Goal: Task Accomplishment & Management: Use online tool/utility

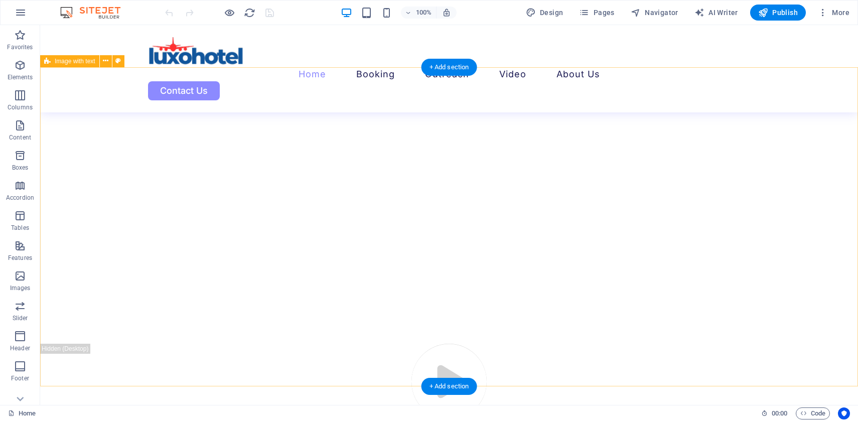
scroll to position [3553, 0]
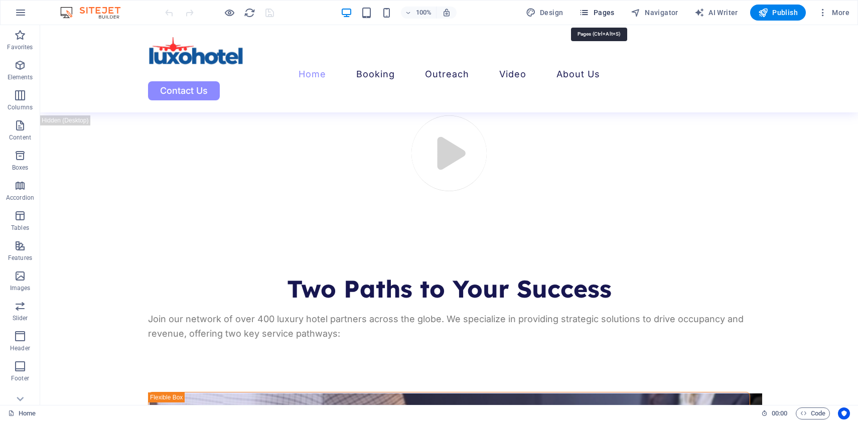
click at [603, 16] on span "Pages" at bounding box center [596, 13] width 35 height 10
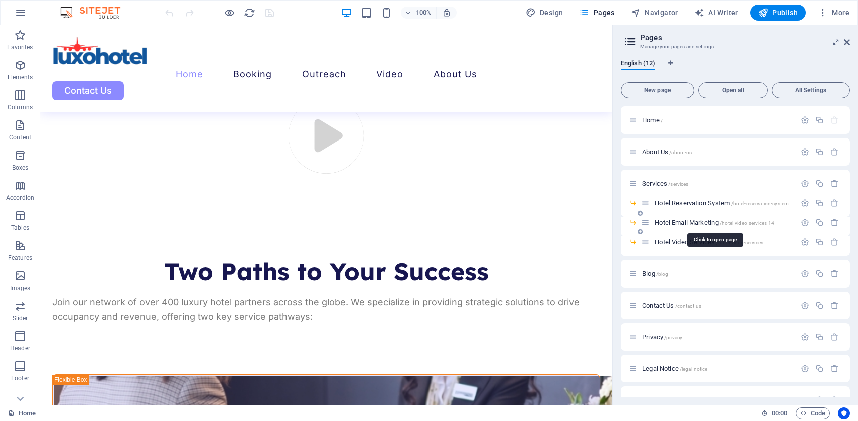
click at [684, 221] on span "Hotel Email Marketing /hotel-video-services-14" at bounding box center [714, 223] width 119 height 8
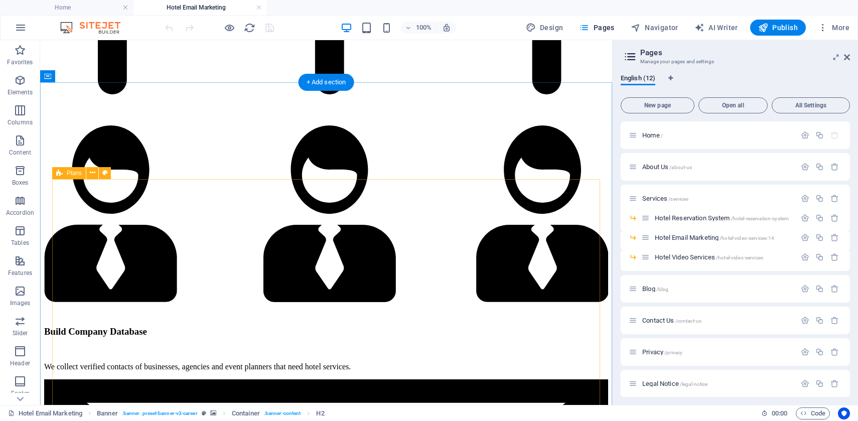
scroll to position [935, 0]
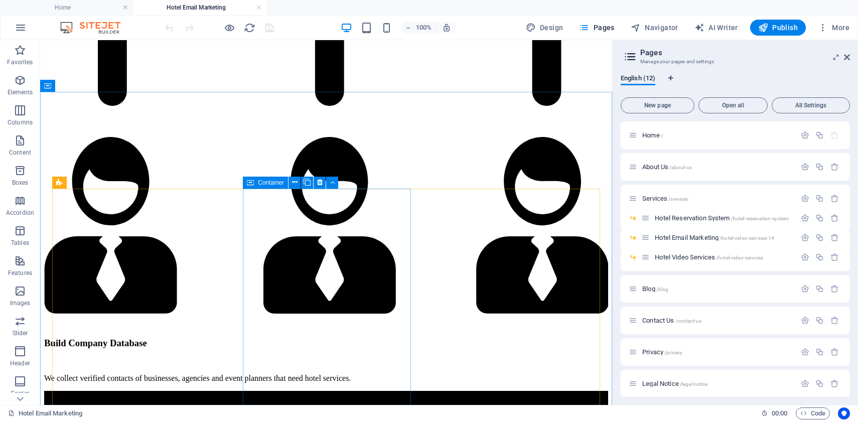
click at [272, 185] on span "Container" at bounding box center [271, 183] width 26 height 6
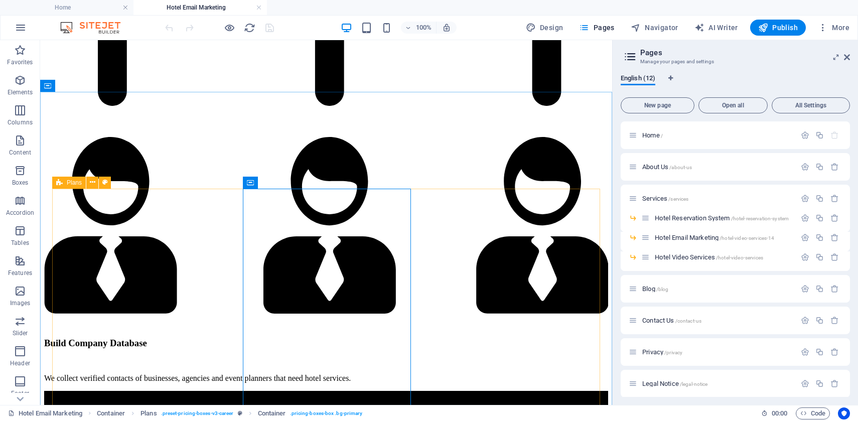
click at [60, 185] on icon at bounding box center [59, 183] width 7 height 12
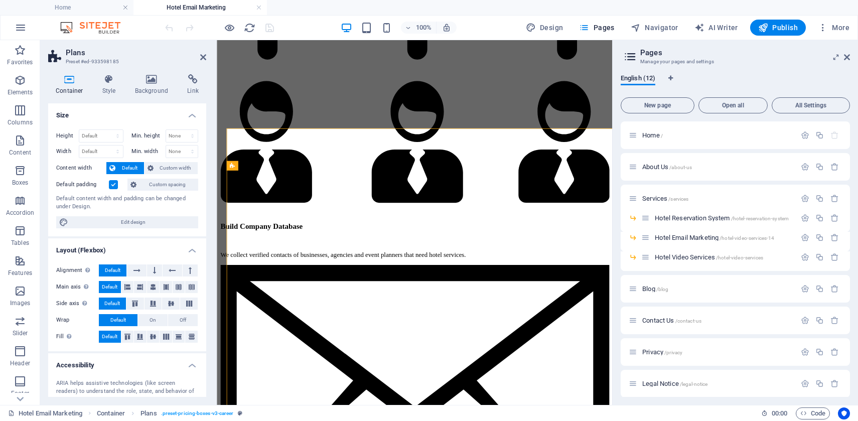
scroll to position [974, 0]
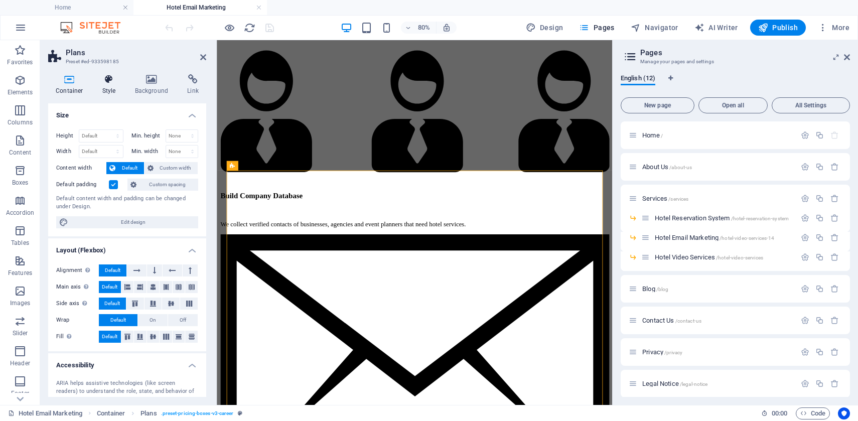
click at [106, 80] on icon at bounding box center [109, 79] width 29 height 10
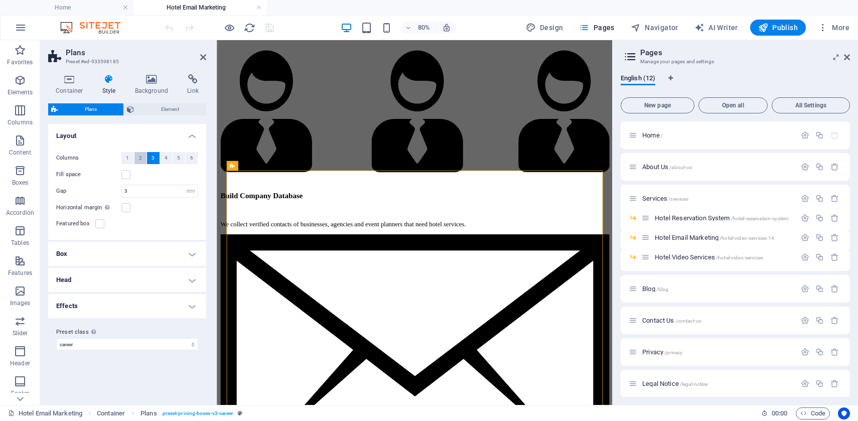
click at [139, 157] on span "2" at bounding box center [140, 158] width 3 height 12
drag, startPoint x: 135, startPoint y: 190, endPoint x: 121, endPoint y: 189, distance: 14.1
click at [121, 189] on div "3 px rem % vw vh" at bounding box center [159, 191] width 77 height 13
type input "2"
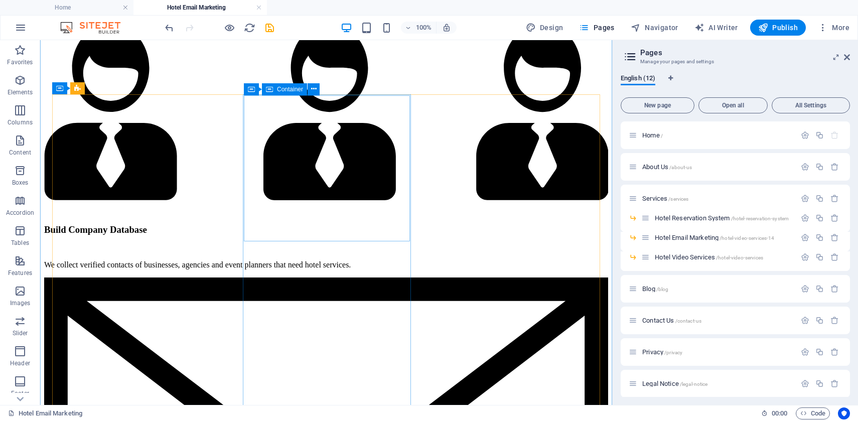
scroll to position [970, 0]
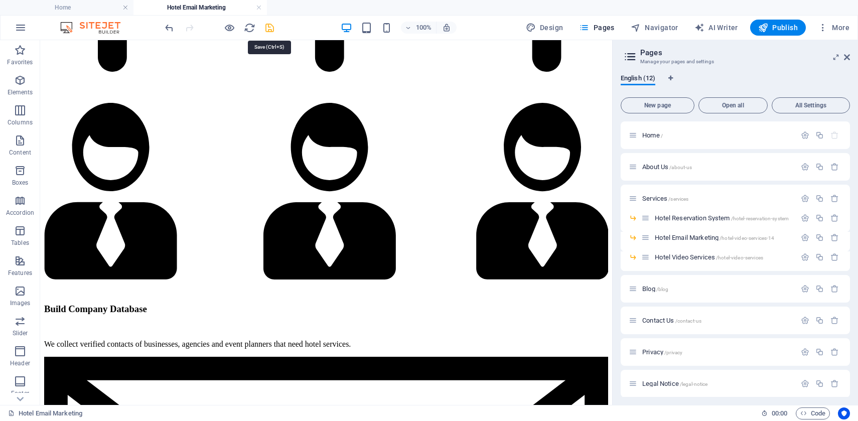
click at [271, 29] on icon "save" at bounding box center [270, 28] width 12 height 12
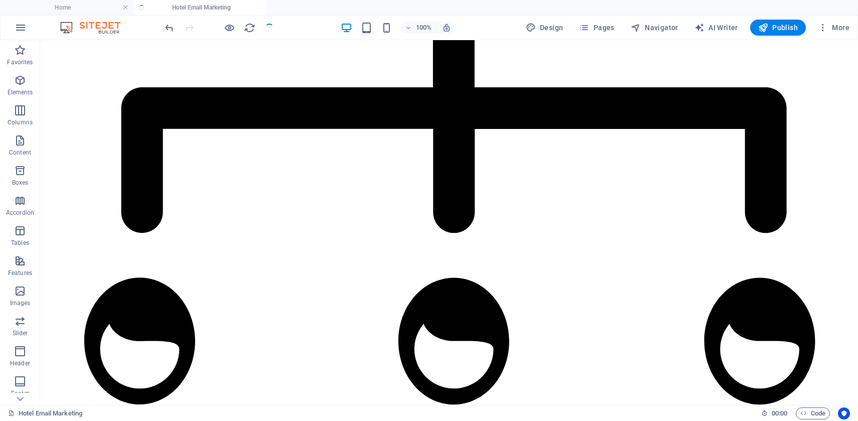
scroll to position [955, 0]
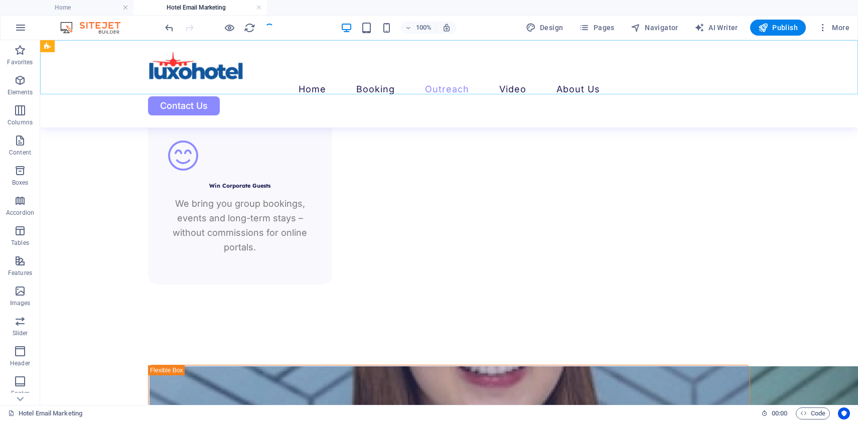
click at [382, 82] on nav "Home Booking Outreach Video About Us" at bounding box center [449, 89] width 602 height 15
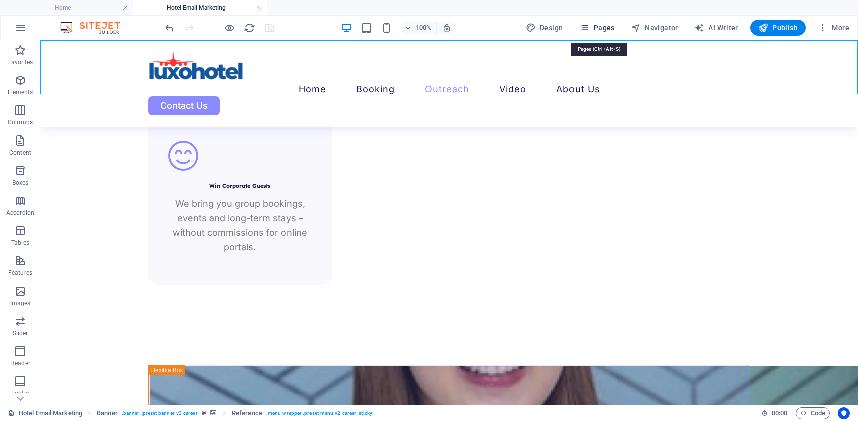
click at [598, 30] on span "Pages" at bounding box center [596, 28] width 35 height 10
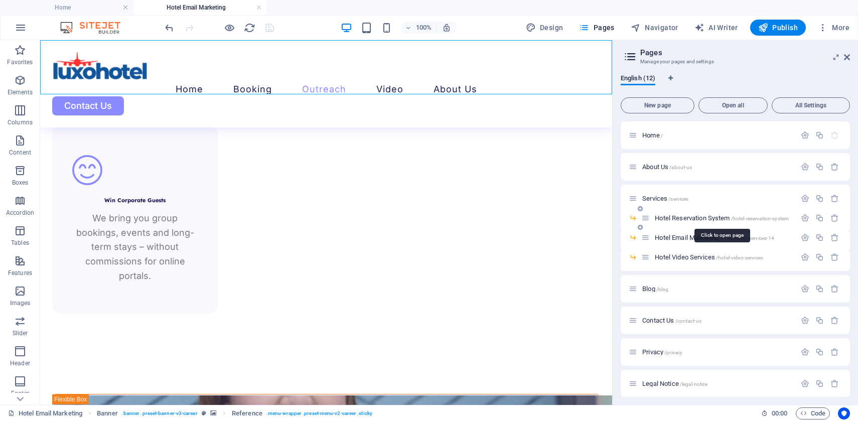
click at [677, 218] on span "Hotel Reservation System /hotel-reservation-system" at bounding box center [722, 218] width 134 height 8
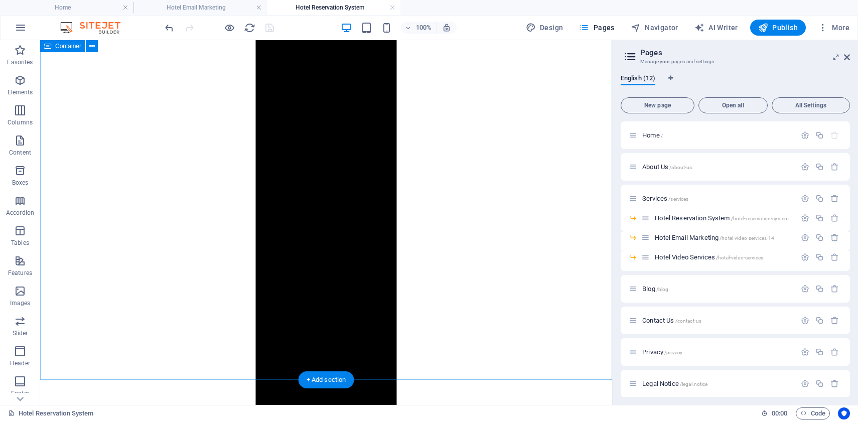
scroll to position [2084, 0]
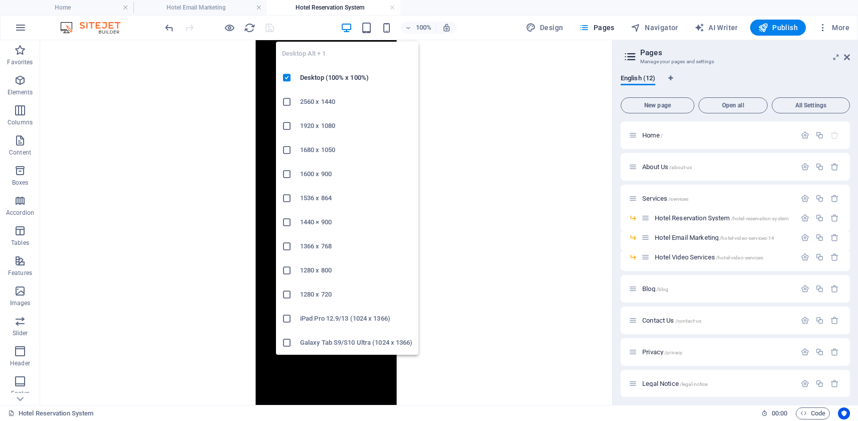
click at [350, 29] on icon "button" at bounding box center [347, 28] width 12 height 12
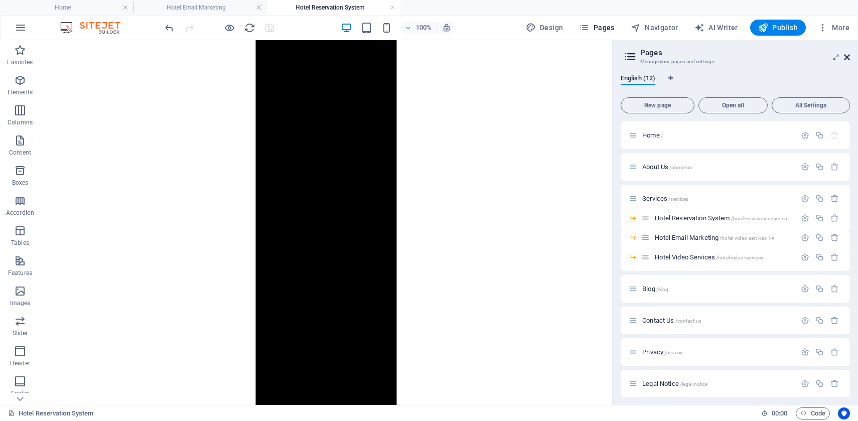
click at [846, 56] on icon at bounding box center [847, 57] width 6 height 8
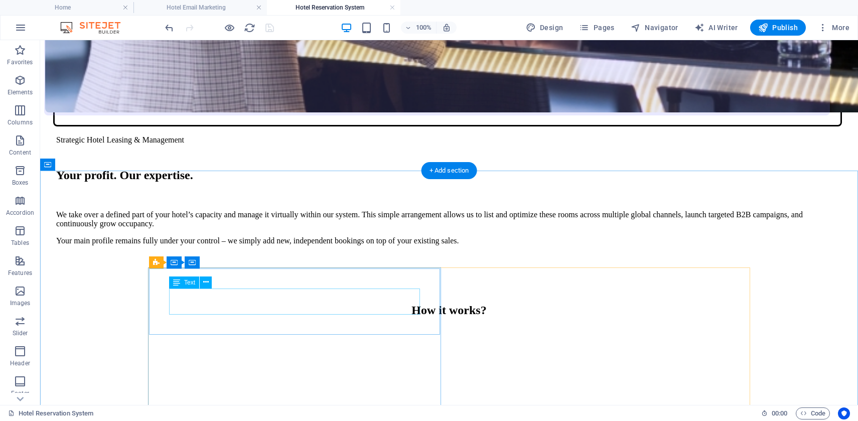
scroll to position [1266, 0]
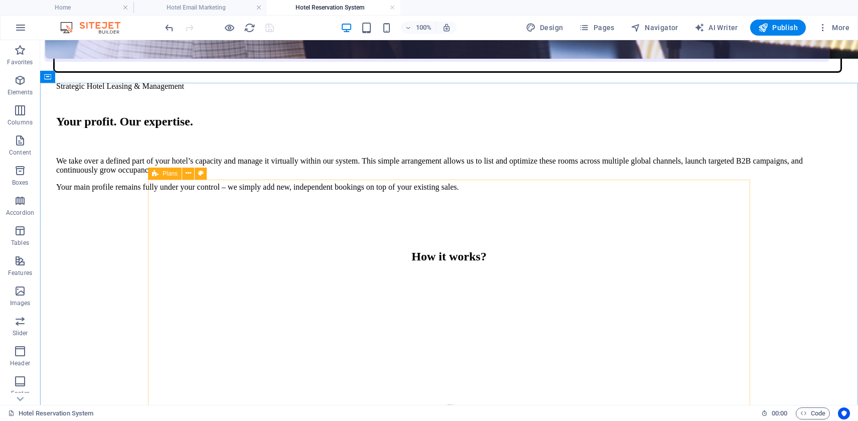
click at [154, 175] on icon at bounding box center [155, 174] width 7 height 12
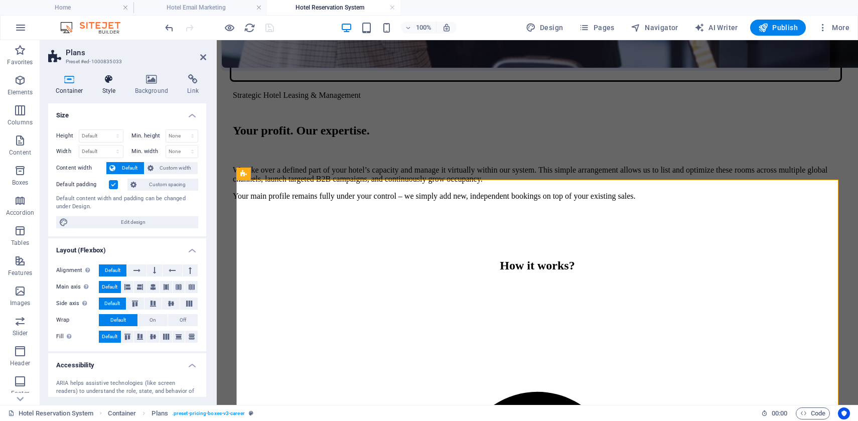
click at [111, 80] on icon at bounding box center [109, 79] width 29 height 10
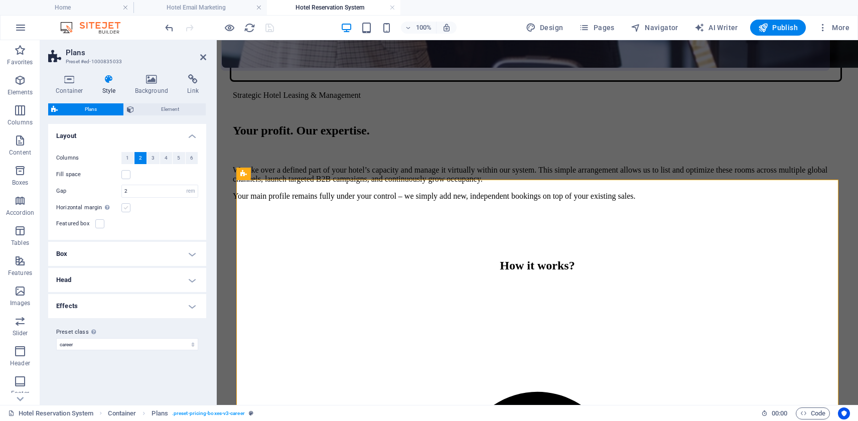
click at [126, 210] on label at bounding box center [125, 207] width 9 height 9
click at [0, 0] on input "Horizontal margin Only if the containers "Content width" is not set to "Default"" at bounding box center [0, 0] width 0 height 0
click at [126, 210] on label at bounding box center [125, 207] width 9 height 9
click at [0, 0] on input "Horizontal margin Only if the containers "Content width" is not set to "Default"" at bounding box center [0, 0] width 0 height 0
click at [187, 257] on h4 "Box" at bounding box center [127, 254] width 158 height 24
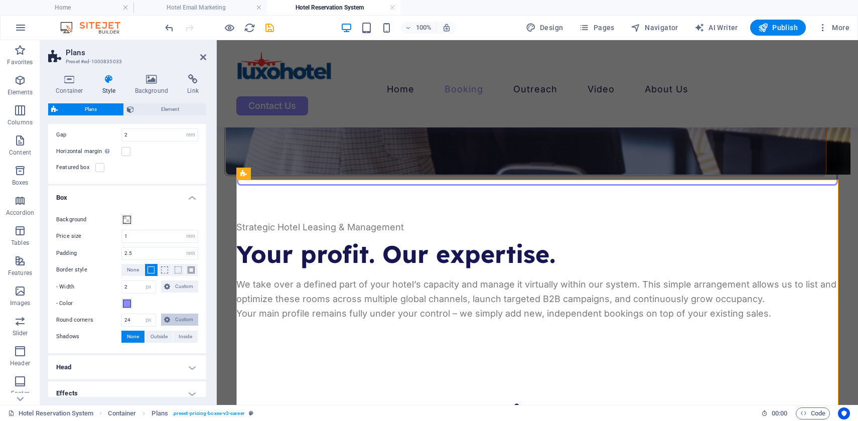
scroll to position [0, 0]
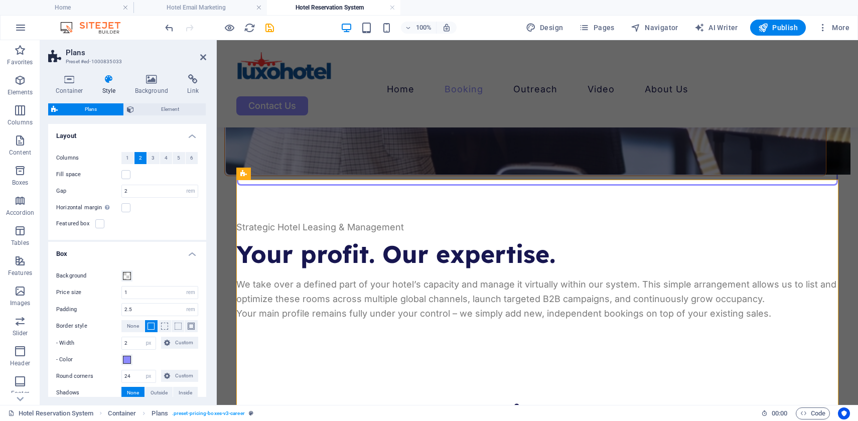
click at [108, 84] on h4 "Style" at bounding box center [111, 84] width 33 height 21
click at [139, 87] on h4 "Background" at bounding box center [153, 84] width 53 height 21
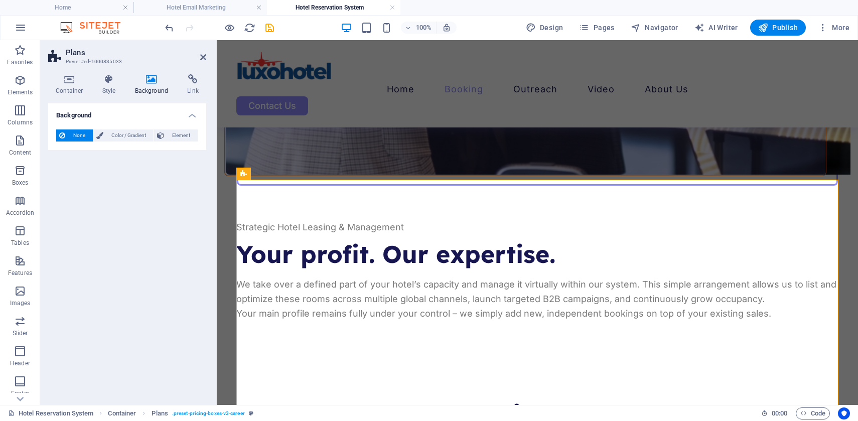
click at [158, 83] on icon at bounding box center [151, 79] width 49 height 10
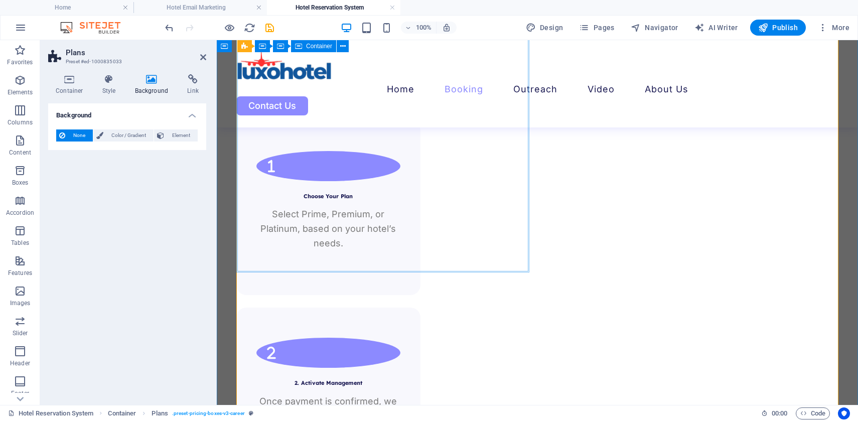
scroll to position [1595, 0]
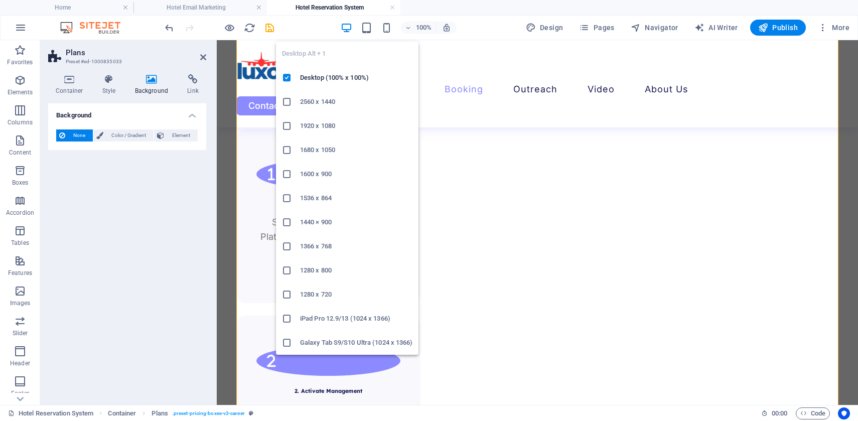
click at [346, 30] on icon "button" at bounding box center [347, 28] width 12 height 12
click at [313, 101] on h6 "2560 x 1440" at bounding box center [356, 102] width 112 height 12
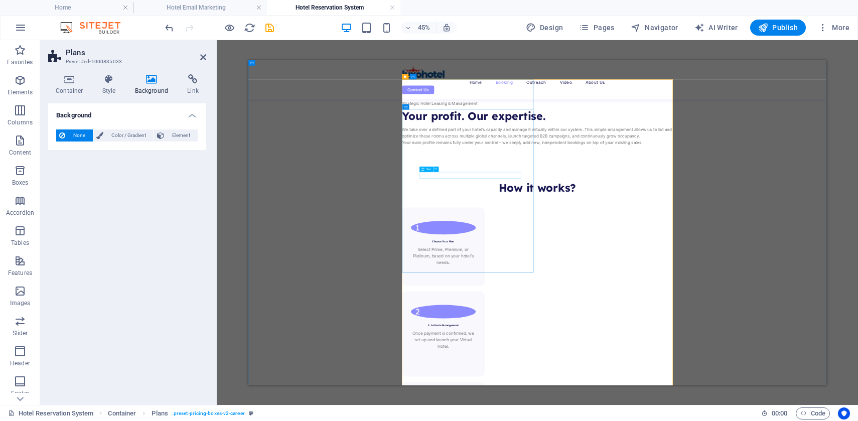
scroll to position [1363, 0]
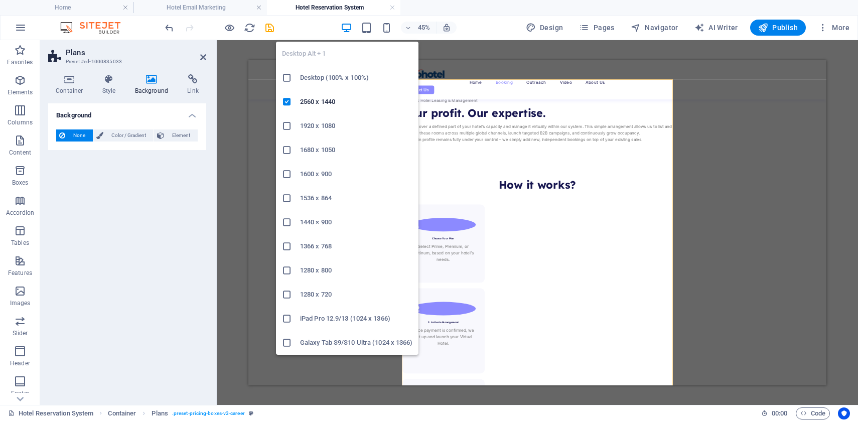
click at [348, 29] on icon "button" at bounding box center [347, 28] width 12 height 12
click at [325, 80] on h6 "Desktop (100% x 100%)" at bounding box center [356, 78] width 112 height 12
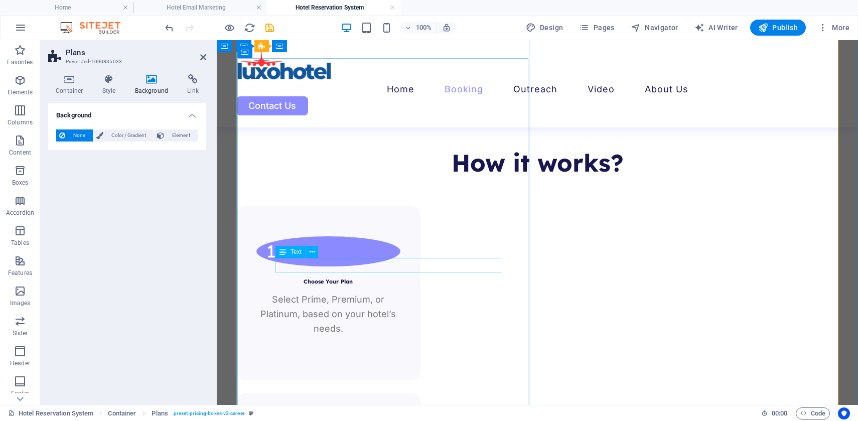
scroll to position [1553, 0]
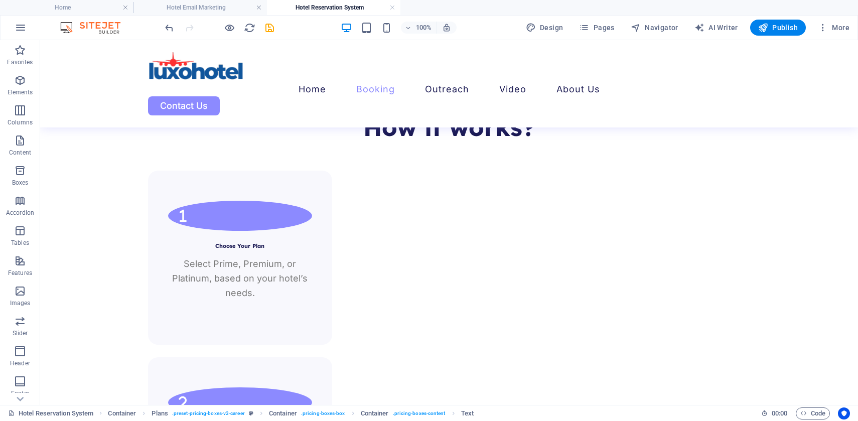
drag, startPoint x: 163, startPoint y: 243, endPoint x: 349, endPoint y: 227, distance: 187.3
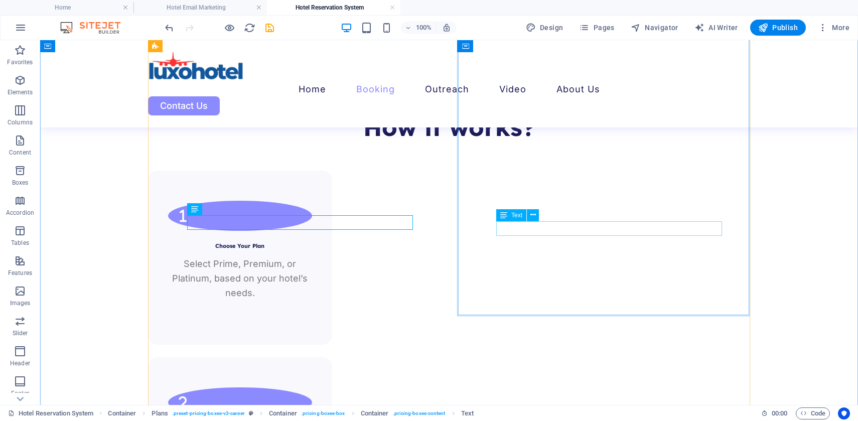
drag, startPoint x: 552, startPoint y: 214, endPoint x: 549, endPoint y: 235, distance: 20.8
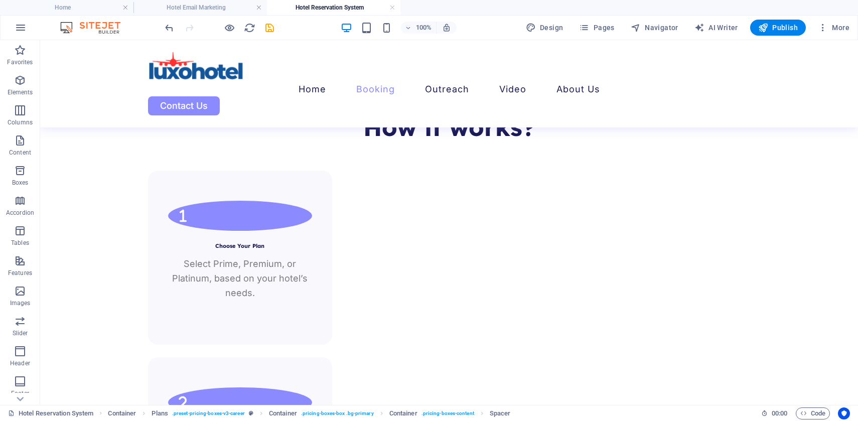
drag, startPoint x: 551, startPoint y: 211, endPoint x: 547, endPoint y: 230, distance: 19.6
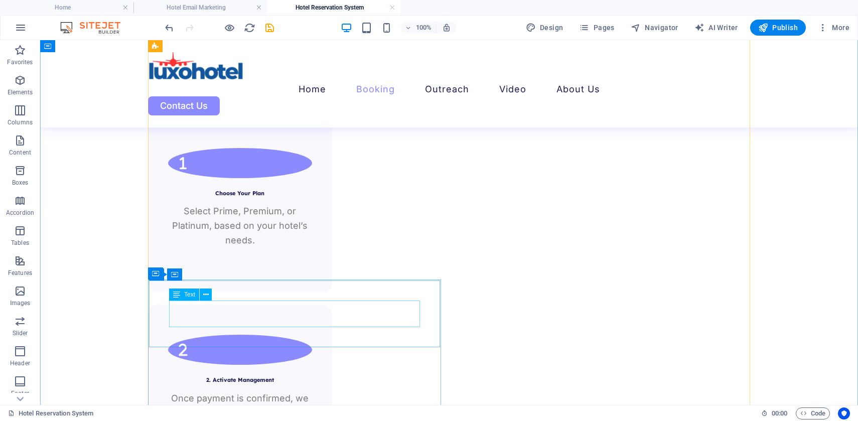
scroll to position [1605, 0]
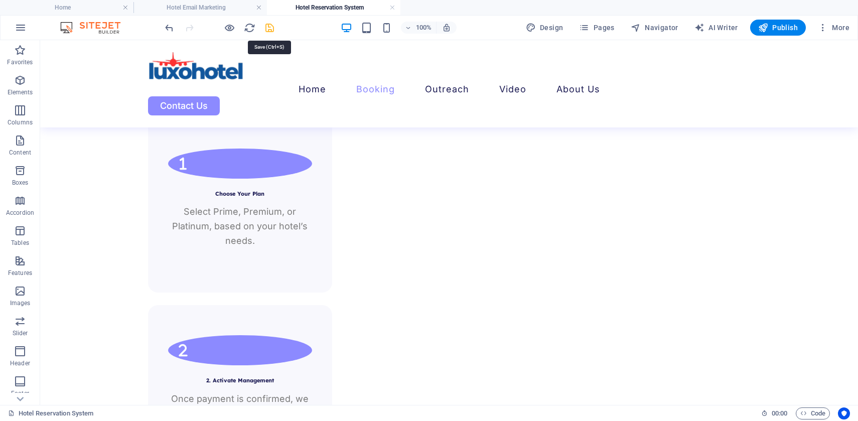
click at [269, 28] on icon "save" at bounding box center [270, 28] width 12 height 12
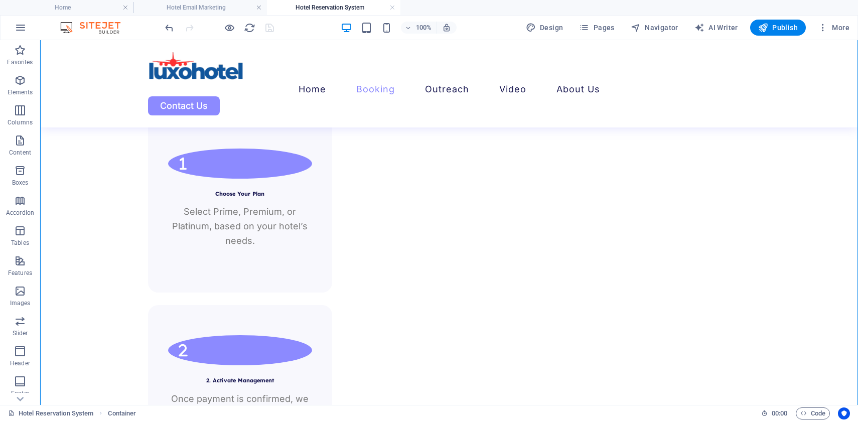
drag, startPoint x: 261, startPoint y: 145, endPoint x: 259, endPoint y: 164, distance: 18.6
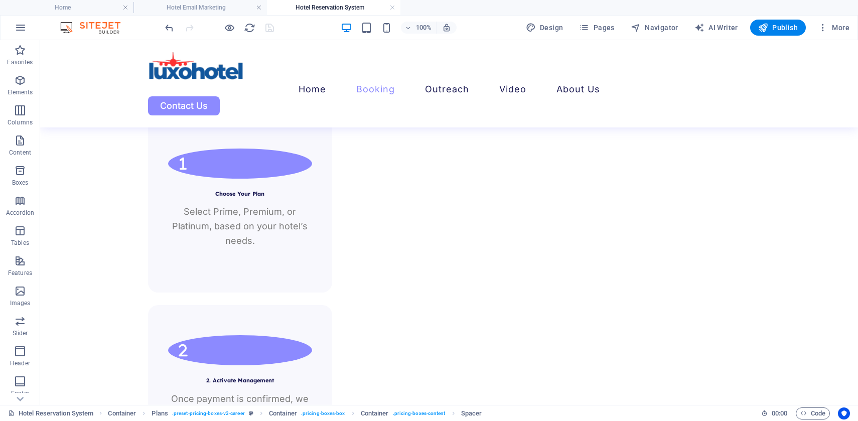
drag, startPoint x: 256, startPoint y: 146, endPoint x: 255, endPoint y: 159, distance: 13.1
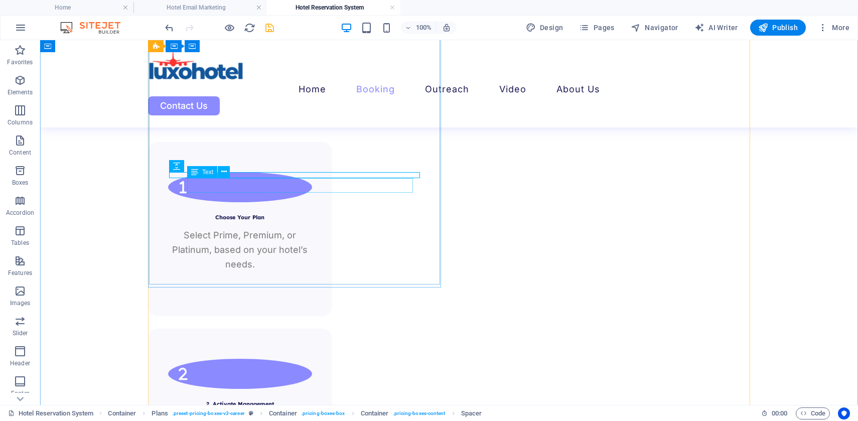
drag, startPoint x: 242, startPoint y: 175, endPoint x: 237, endPoint y: 185, distance: 10.8
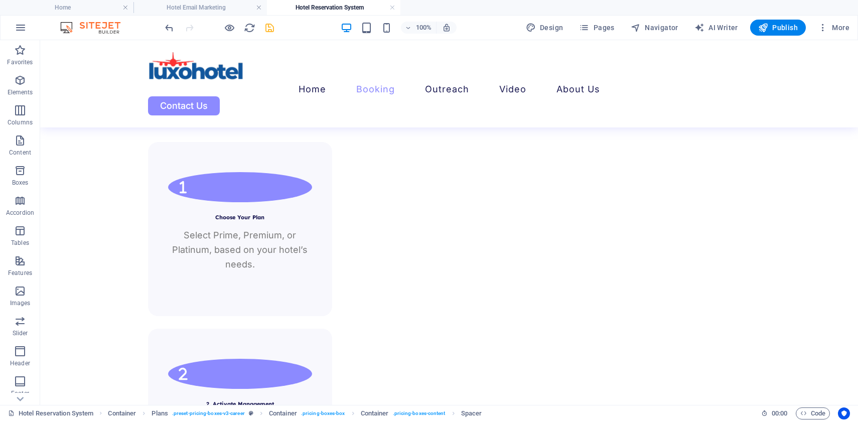
drag, startPoint x: 215, startPoint y: 207, endPoint x: 172, endPoint y: 190, distance: 46.2
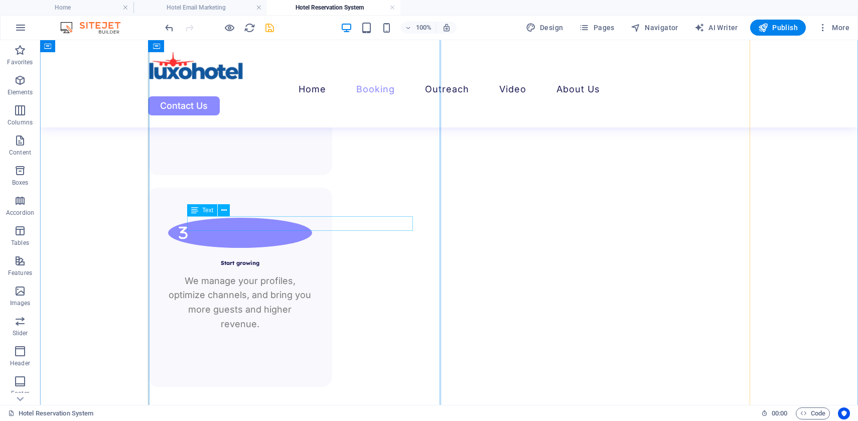
scroll to position [1942, 0]
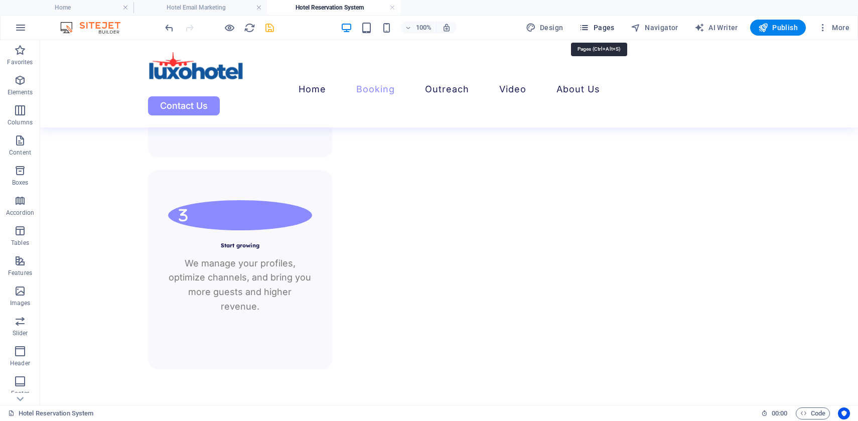
click at [608, 29] on span "Pages" at bounding box center [596, 28] width 35 height 10
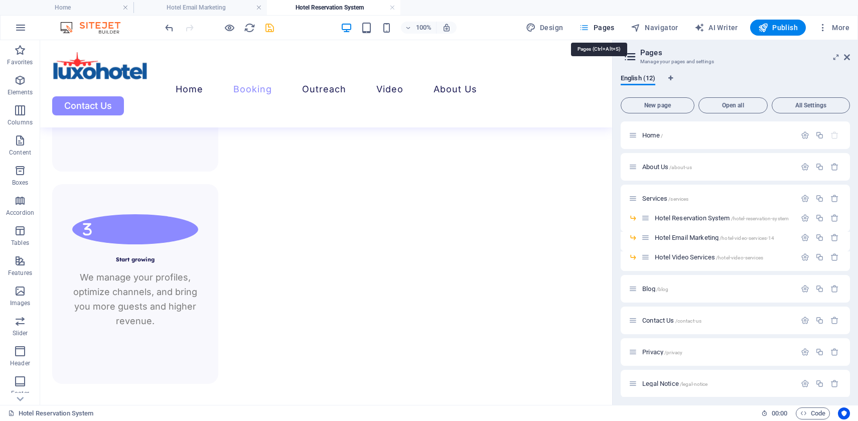
scroll to position [1967, 0]
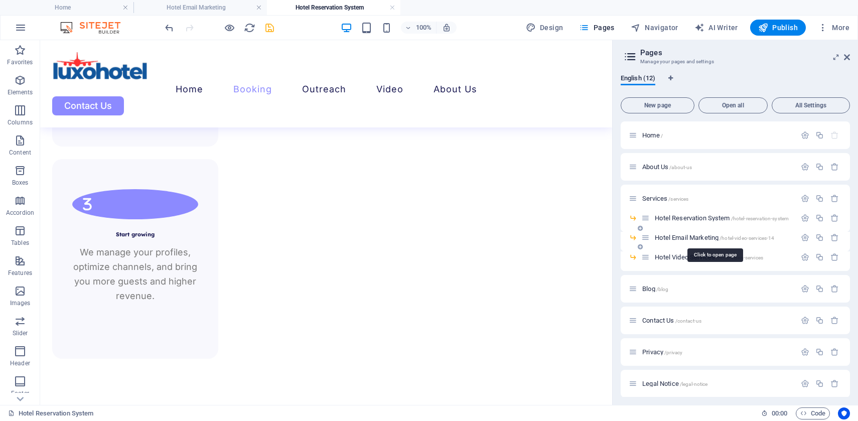
click at [698, 238] on span "Hotel Email Marketing /hotel-video-services-14" at bounding box center [714, 238] width 119 height 8
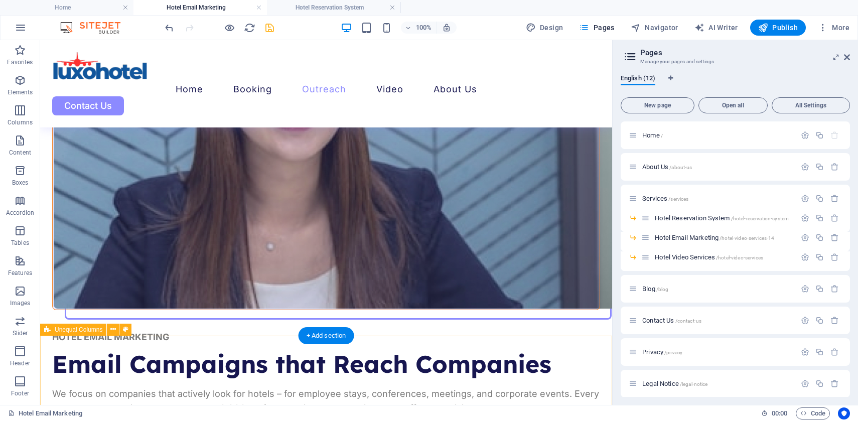
scroll to position [1285, 0]
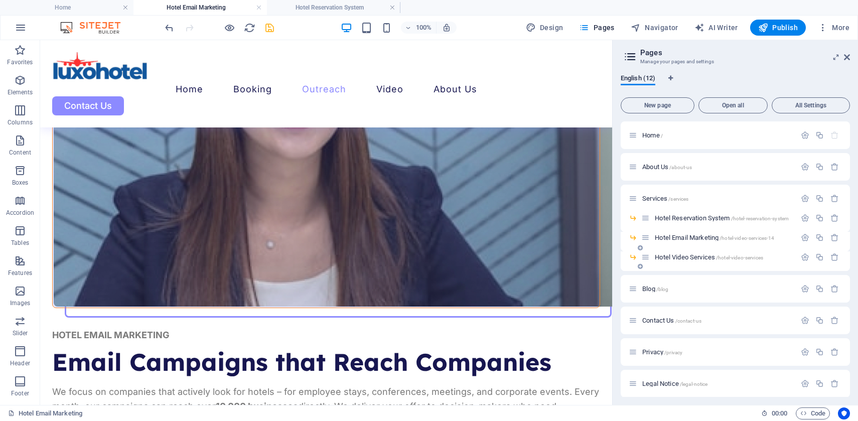
click at [688, 260] on span "Hotel Video Services /hotel-video-services" at bounding box center [709, 257] width 108 height 8
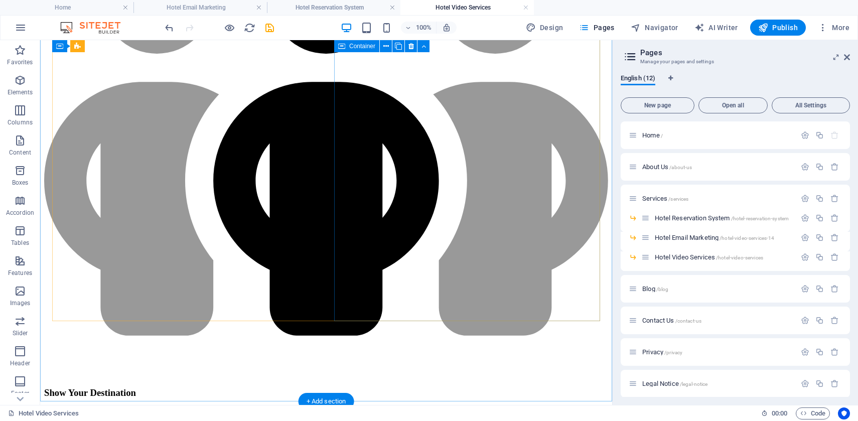
scroll to position [1149, 0]
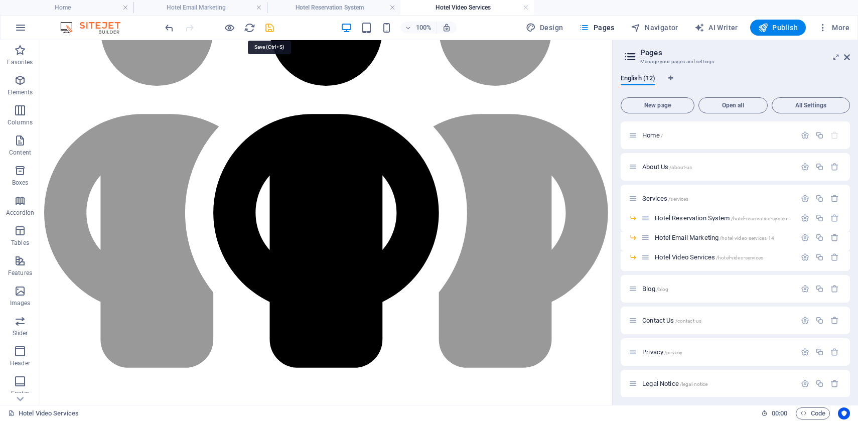
click at [270, 28] on icon "save" at bounding box center [270, 28] width 12 height 12
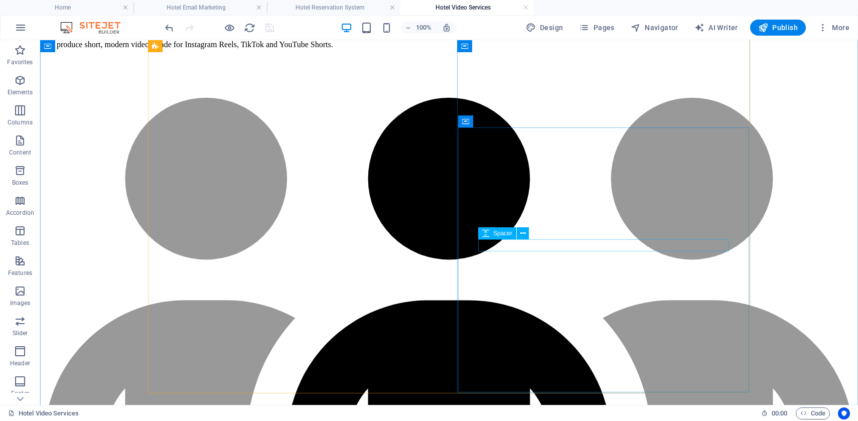
scroll to position [1339, 0]
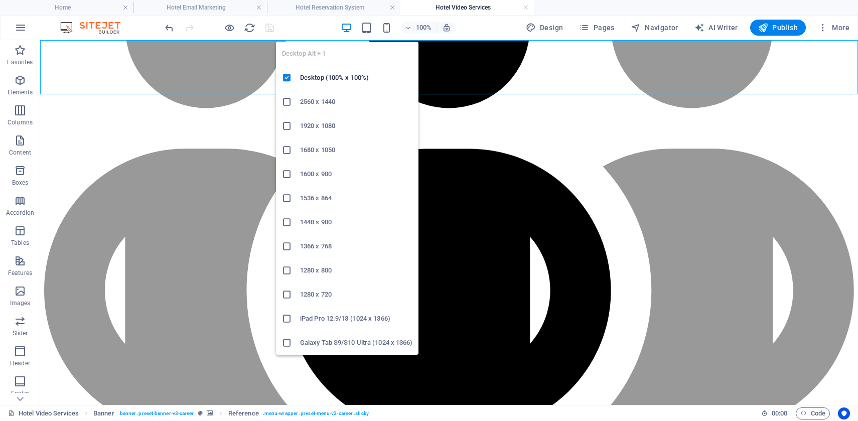
click at [347, 28] on icon "button" at bounding box center [347, 28] width 12 height 12
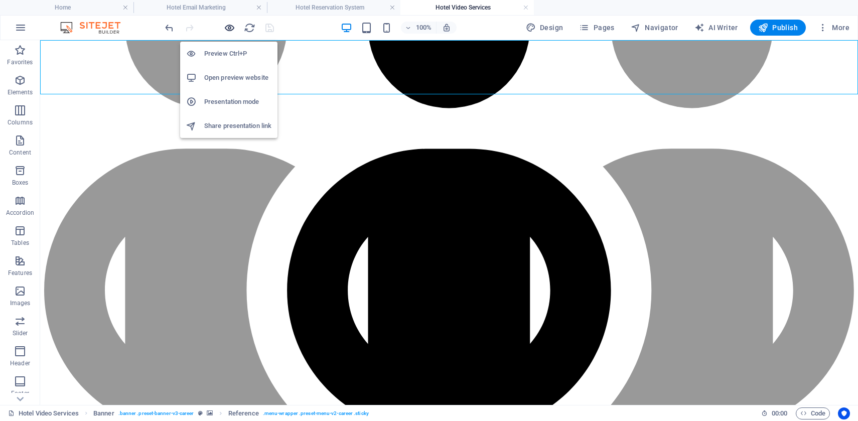
click at [229, 28] on icon "button" at bounding box center [230, 28] width 12 height 12
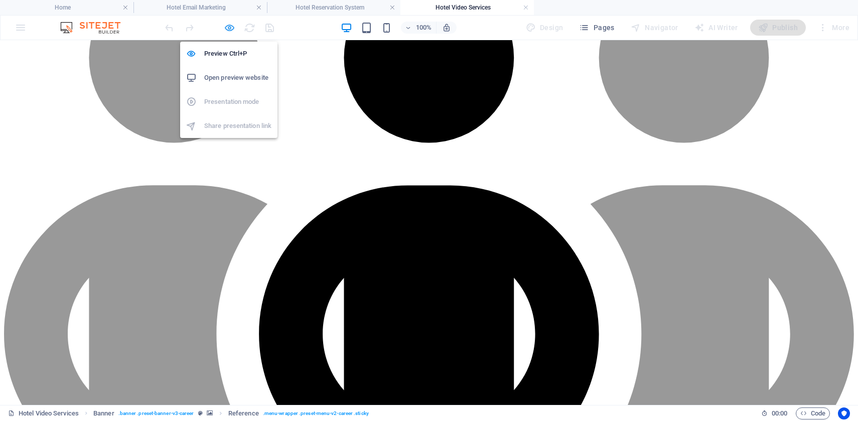
scroll to position [1338, 0]
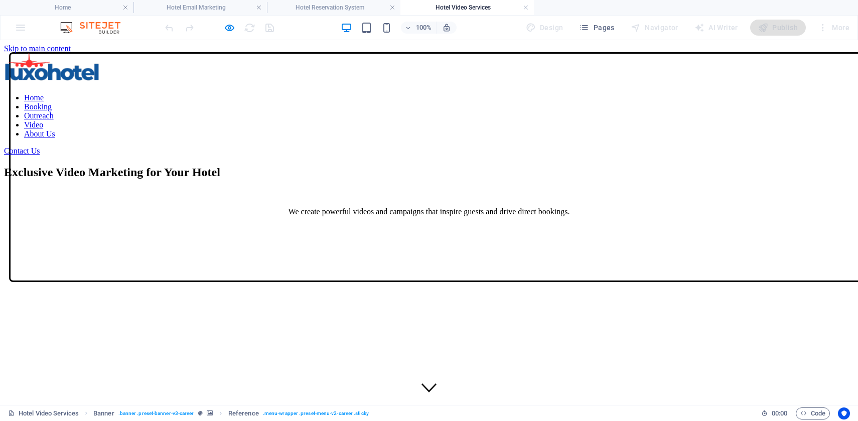
scroll to position [1967, 0]
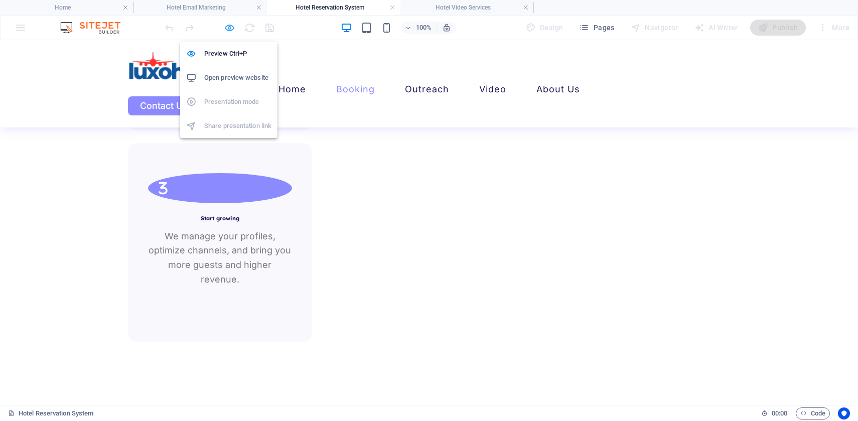
click at [227, 28] on icon "button" at bounding box center [230, 28] width 12 height 12
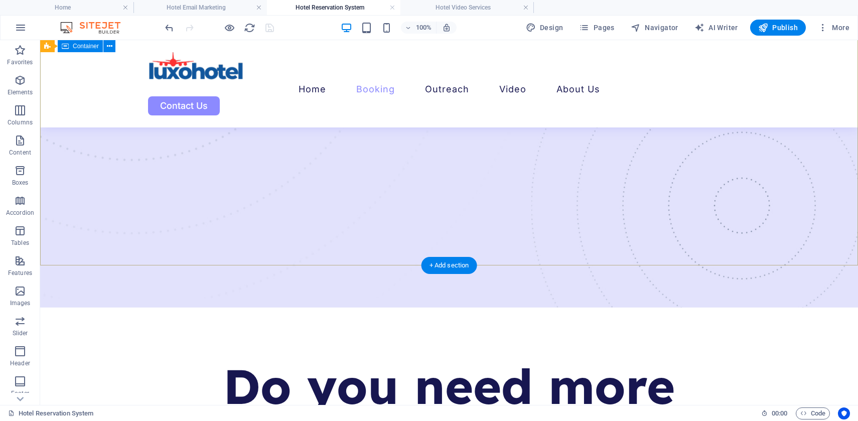
scroll to position [0, 0]
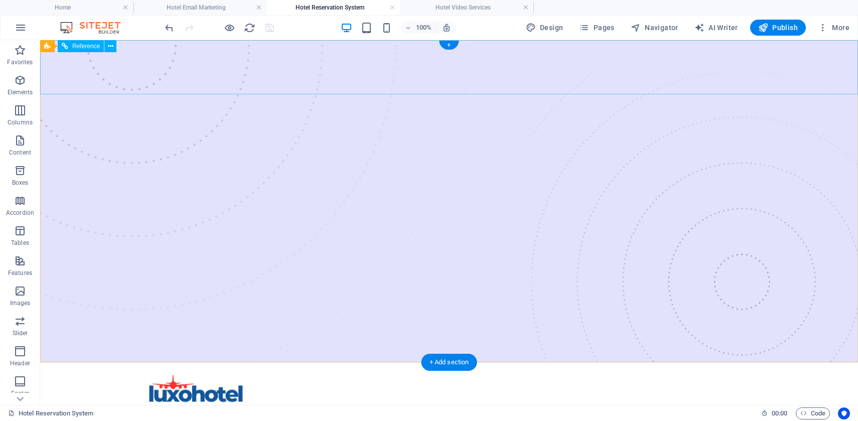
click at [461, 405] on nav "Home Booking Outreach Video About Us" at bounding box center [449, 412] width 602 height 15
